Goal: Information Seeking & Learning: Learn about a topic

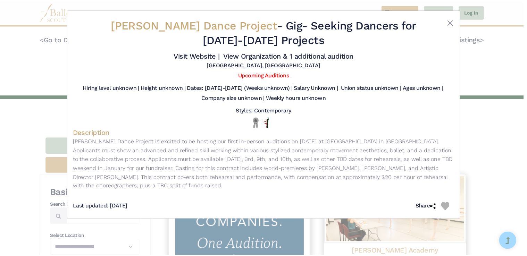
scroll to position [824, 0]
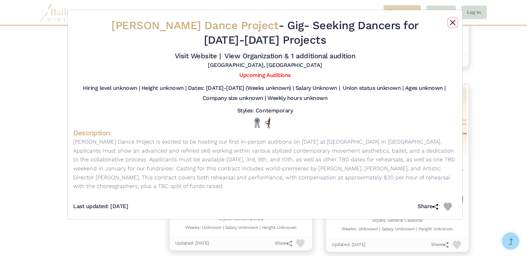
click at [452, 24] on button "Close" at bounding box center [453, 22] width 8 height 8
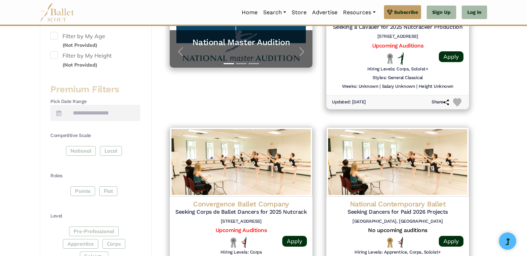
scroll to position [0, 0]
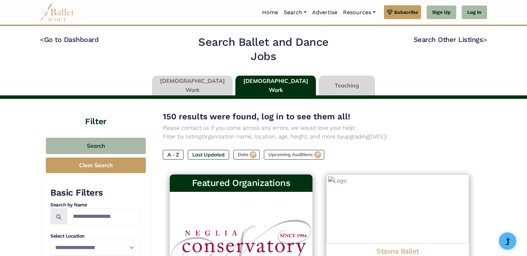
type input "******"
type input "*****"
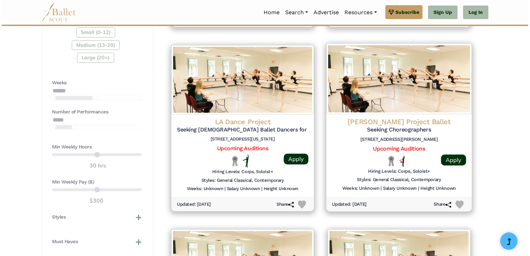
scroll to position [496, 0]
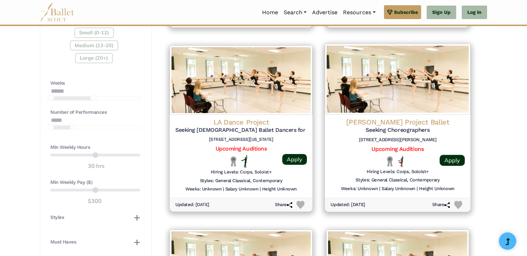
click at [413, 127] on h5 "Seeking Choreographers" at bounding box center [397, 130] width 134 height 7
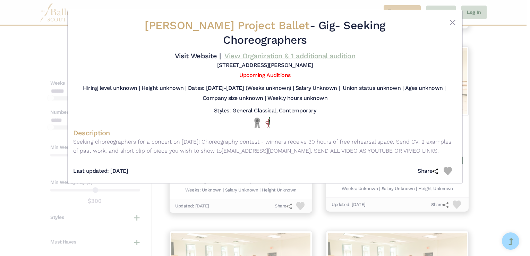
click at [279, 52] on link "View Organization & 1 additional audition" at bounding box center [290, 56] width 131 height 8
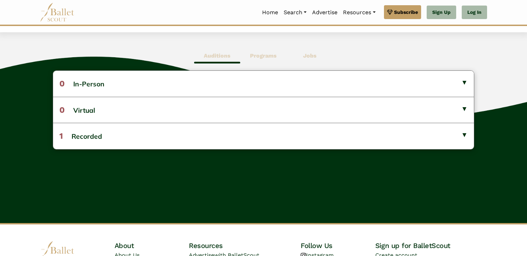
scroll to position [175, 0]
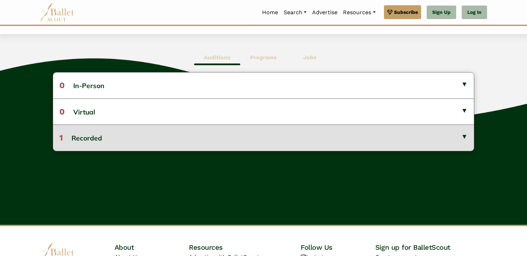
click at [187, 133] on button "1 Recorded" at bounding box center [263, 138] width 421 height 26
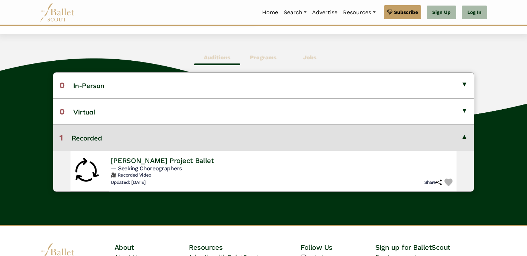
click at [169, 161] on h4 "Brockus Project Ballet" at bounding box center [162, 160] width 103 height 9
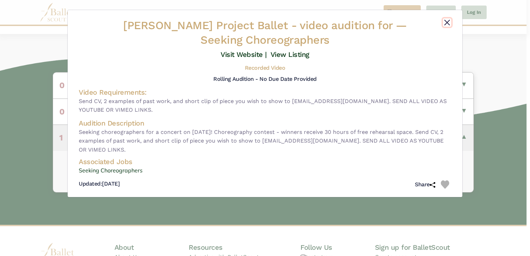
click at [444, 26] on button "Close" at bounding box center [447, 22] width 8 height 8
